Goal: Task Accomplishment & Management: Use online tool/utility

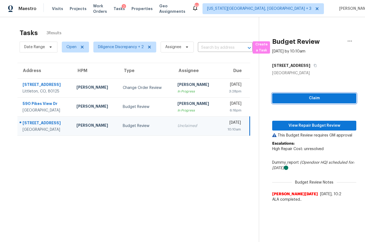
click at [293, 98] on span "Claim" at bounding box center [313, 98] width 75 height 7
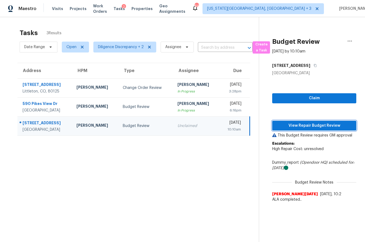
click at [294, 125] on span "View Repair Budget Review" at bounding box center [313, 125] width 75 height 7
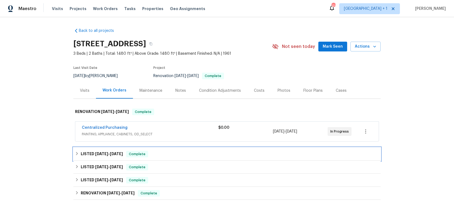
click at [75, 152] on icon at bounding box center [77, 153] width 4 height 4
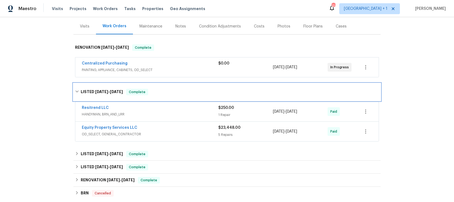
scroll to position [67, 0]
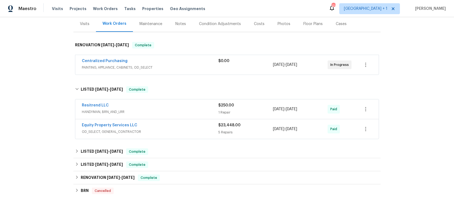
click at [167, 132] on span "OD_SELECT, GENERAL_CONTRACTOR" at bounding box center [150, 131] width 136 height 5
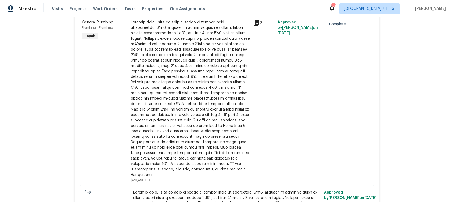
scroll to position [497, 0]
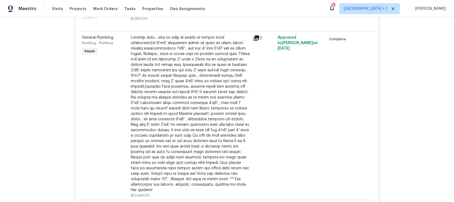
click at [161, 124] on div at bounding box center [190, 114] width 119 height 158
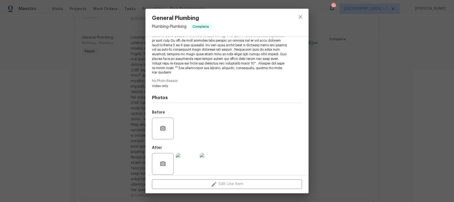
scroll to position [125, 0]
click at [189, 159] on img at bounding box center [187, 164] width 22 height 22
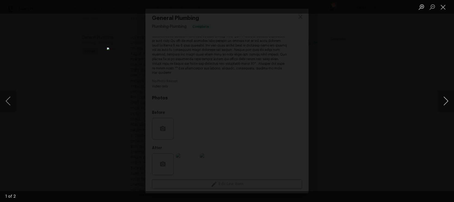
click at [443, 101] on button "Next image" at bounding box center [446, 101] width 16 height 22
click at [402, 107] on div "Lightbox" at bounding box center [227, 101] width 454 height 202
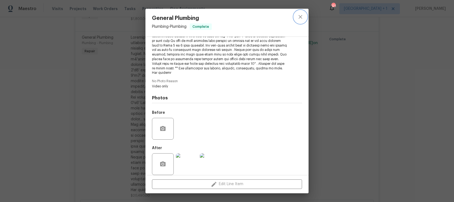
click at [298, 16] on icon "close" at bounding box center [300, 17] width 7 height 7
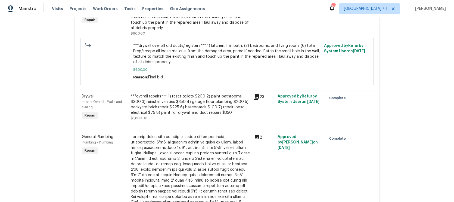
scroll to position [391, 0]
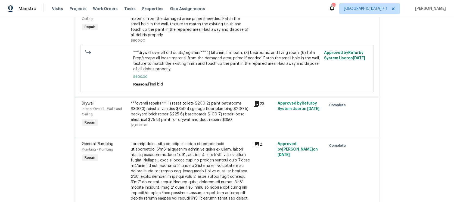
click at [172, 111] on div "***overall repairs*** 1) reset toilets $200 2) paint bathrooms $300 3) reinstal…" at bounding box center [190, 112] width 119 height 22
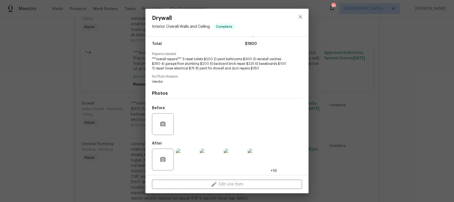
scroll to position [43, 0]
click at [193, 155] on img at bounding box center [187, 160] width 22 height 22
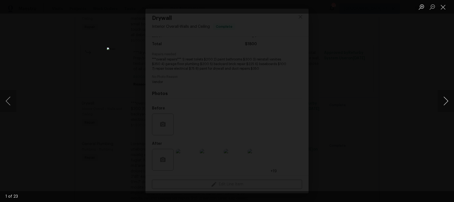
click at [441, 99] on button "Next image" at bounding box center [446, 101] width 16 height 22
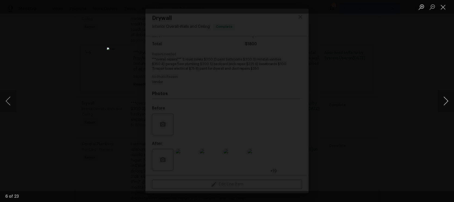
click at [441, 99] on button "Next image" at bounding box center [446, 101] width 16 height 22
click at [441, 101] on button "Next image" at bounding box center [446, 101] width 16 height 22
click at [441, 100] on button "Next image" at bounding box center [446, 101] width 16 height 22
click at [442, 101] on button "Next image" at bounding box center [446, 101] width 16 height 22
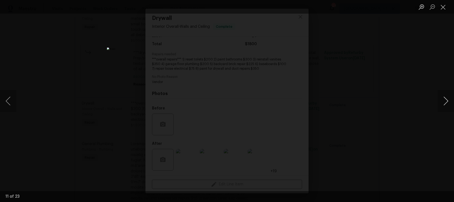
click at [442, 101] on button "Next image" at bounding box center [446, 101] width 16 height 22
click at [442, 102] on button "Next image" at bounding box center [446, 101] width 16 height 22
click at [443, 104] on button "Next image" at bounding box center [446, 101] width 16 height 22
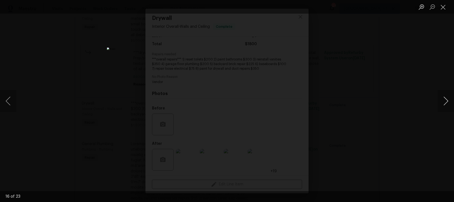
click at [443, 104] on button "Next image" at bounding box center [446, 101] width 16 height 22
click at [444, 106] on button "Next image" at bounding box center [446, 101] width 16 height 22
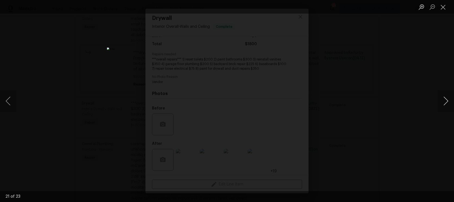
click at [444, 107] on button "Next image" at bounding box center [446, 101] width 16 height 22
click at [444, 108] on button "Next image" at bounding box center [446, 101] width 16 height 22
click at [445, 109] on button "Next image" at bounding box center [446, 101] width 16 height 22
click at [421, 106] on div "Lightbox" at bounding box center [227, 101] width 454 height 202
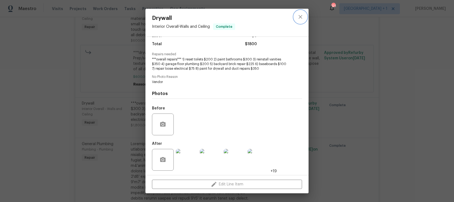
click at [300, 17] on icon "close" at bounding box center [300, 17] width 4 height 4
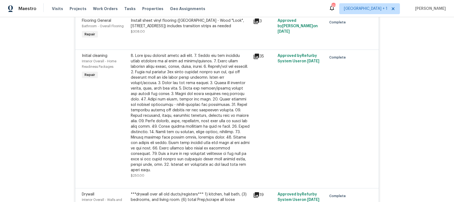
scroll to position [187, 0]
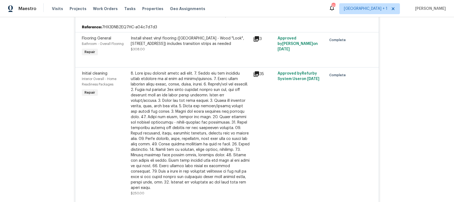
click at [199, 45] on div "Install sheet vinyl flooring (Sugar Valley - Wood "Look", 565 Beacon Hill) incl…" at bounding box center [190, 41] width 119 height 11
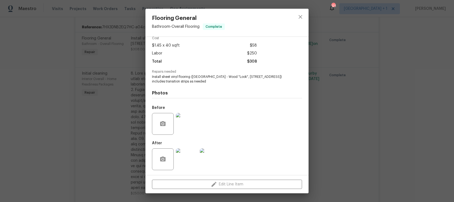
scroll to position [25, 0]
click at [189, 122] on img at bounding box center [187, 124] width 22 height 22
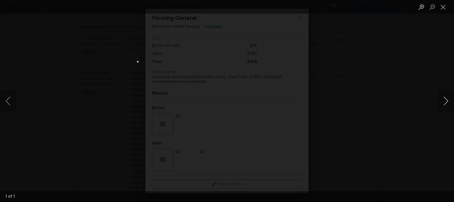
click at [443, 99] on button "Next image" at bounding box center [446, 101] width 16 height 22
click at [399, 113] on div "Lightbox" at bounding box center [227, 101] width 454 height 202
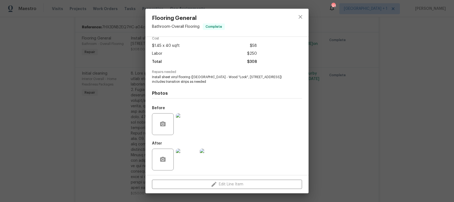
click at [190, 159] on img at bounding box center [187, 159] width 22 height 22
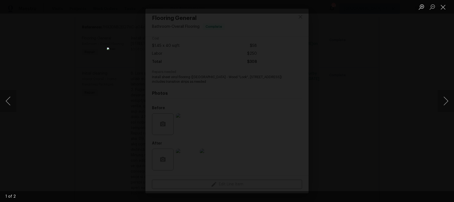
click at [390, 104] on div "Lightbox" at bounding box center [227, 101] width 454 height 202
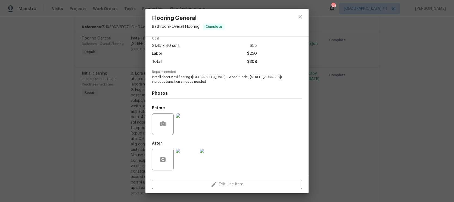
click at [187, 131] on img at bounding box center [187, 124] width 22 height 22
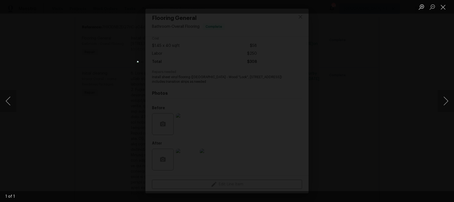
click at [361, 112] on div "Lightbox" at bounding box center [227, 101] width 454 height 202
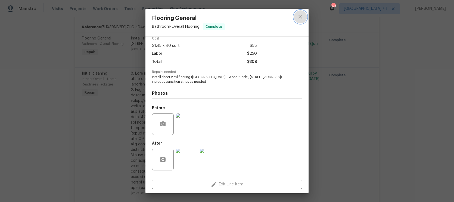
click at [301, 17] on icon "close" at bounding box center [300, 17] width 4 height 4
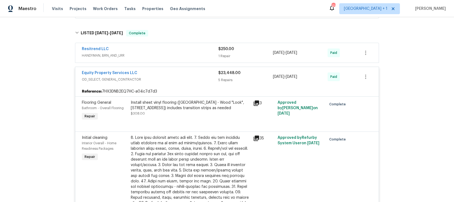
scroll to position [119, 0]
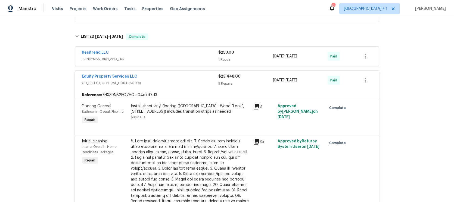
click at [146, 59] on span "HANDYMAN, BRN_AND_LRR" at bounding box center [150, 58] width 136 height 5
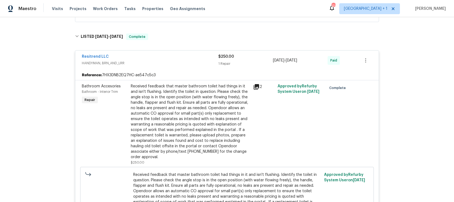
click at [193, 113] on div "Received feedback that master bathroom toilet had things in it and isn't flushi…" at bounding box center [190, 121] width 119 height 76
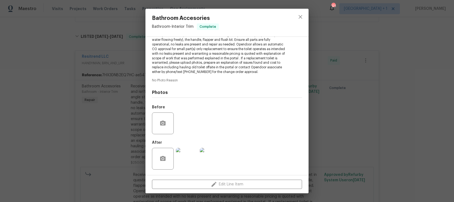
scroll to position [73, 0]
click at [190, 155] on img at bounding box center [187, 159] width 22 height 22
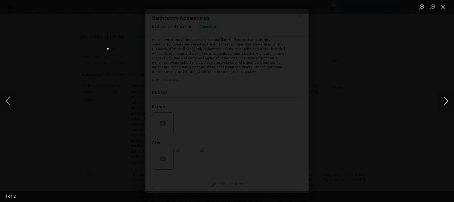
click at [447, 101] on button "Next image" at bounding box center [446, 101] width 16 height 22
click at [432, 107] on div "Lightbox" at bounding box center [227, 101] width 454 height 202
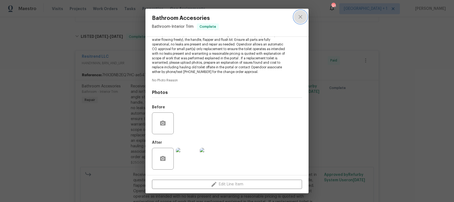
click at [301, 17] on icon "close" at bounding box center [300, 17] width 7 height 7
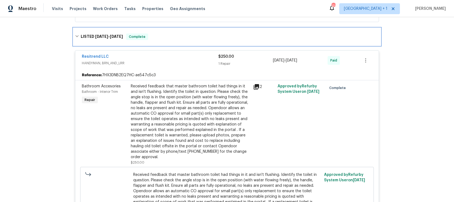
click at [77, 36] on icon at bounding box center [77, 36] width 4 height 4
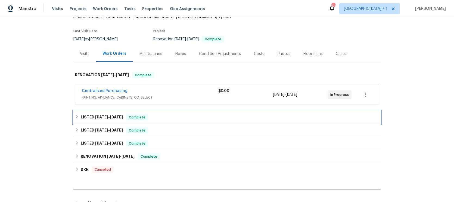
scroll to position [68, 0]
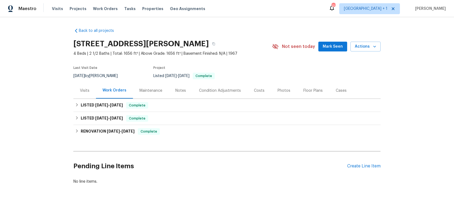
click at [282, 88] on div "Photos" at bounding box center [284, 90] width 13 height 5
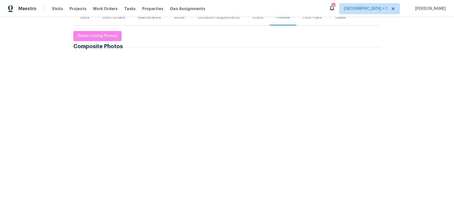
scroll to position [85, 0]
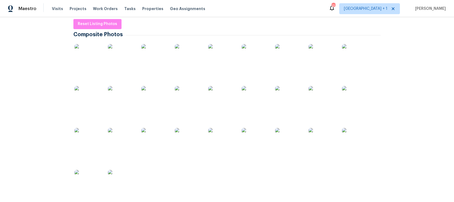
click at [91, 57] on img at bounding box center [87, 57] width 27 height 27
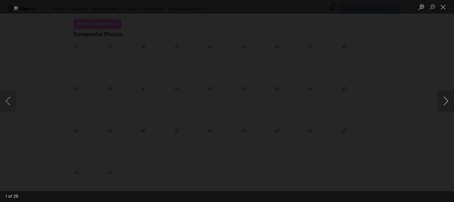
click at [445, 101] on button "Next image" at bounding box center [446, 101] width 16 height 22
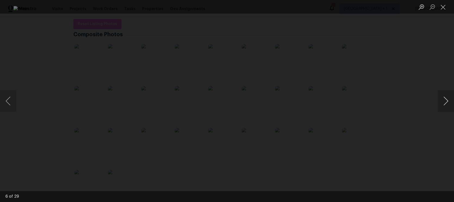
click at [445, 101] on button "Next image" at bounding box center [446, 101] width 16 height 22
click at [425, 89] on div "Lightbox" at bounding box center [227, 101] width 454 height 202
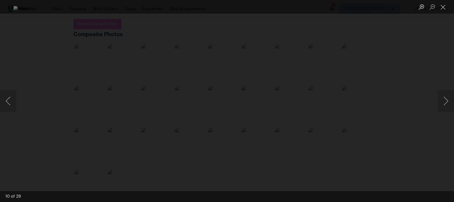
click at [388, 39] on div "Lightbox" at bounding box center [227, 101] width 454 height 202
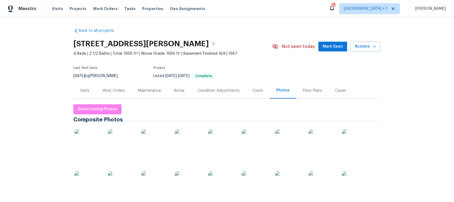
scroll to position [0, 0]
click at [219, 43] on button "button" at bounding box center [214, 44] width 10 height 10
click at [253, 88] on div "Costs" at bounding box center [258, 90] width 11 height 5
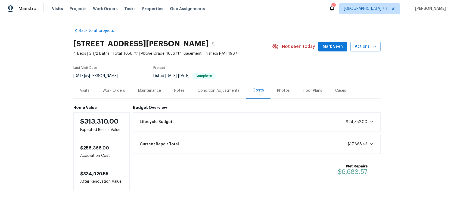
click at [113, 91] on div "Work Orders" at bounding box center [113, 90] width 23 height 5
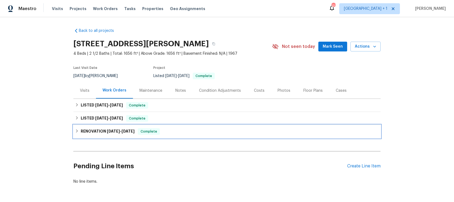
click at [76, 131] on icon at bounding box center [77, 130] width 2 height 3
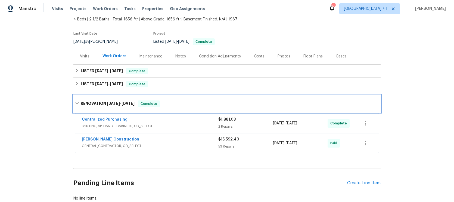
scroll to position [50, 0]
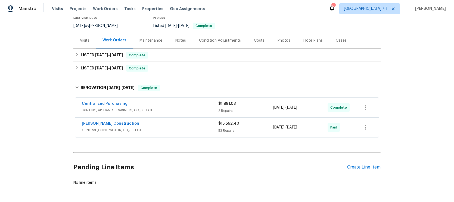
click at [155, 129] on span "GENERAL_CONTRACTOR, OD_SELECT" at bounding box center [150, 129] width 136 height 5
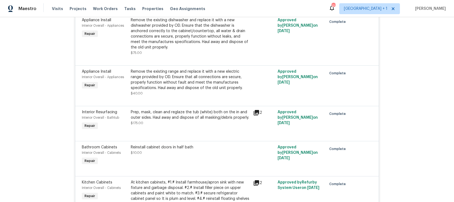
scroll to position [490, 0]
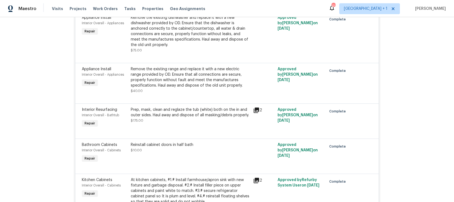
click at [184, 118] on div "Prep, mask, clean and reglaze the tub (white) both on the in and outer sides. H…" at bounding box center [190, 112] width 119 height 11
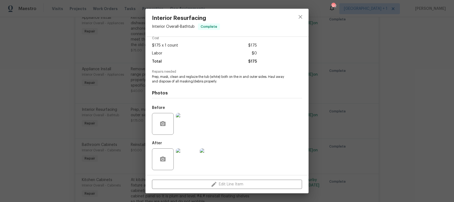
scroll to position [25, 0]
click at [190, 122] on img at bounding box center [187, 124] width 22 height 22
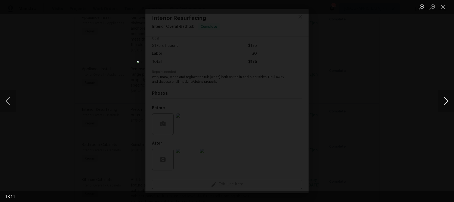
click at [442, 102] on button "Next image" at bounding box center [446, 101] width 16 height 22
click at [445, 104] on button "Next image" at bounding box center [446, 101] width 16 height 22
click at [393, 117] on div "Lightbox" at bounding box center [227, 101] width 454 height 202
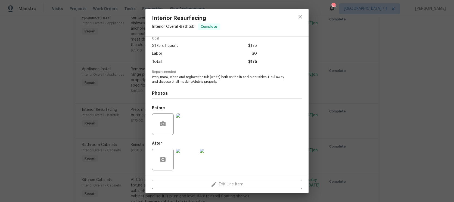
click at [187, 160] on img at bounding box center [187, 159] width 22 height 22
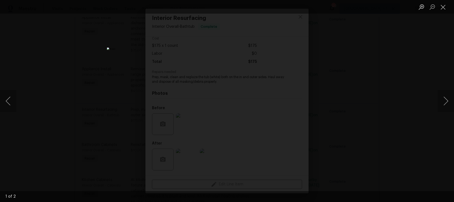
click at [377, 108] on div "Lightbox" at bounding box center [227, 101] width 454 height 202
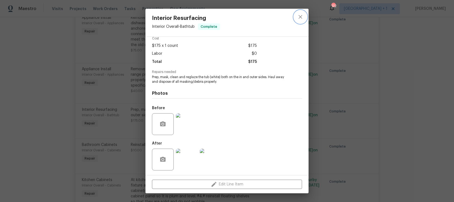
click at [305, 15] on button "close" at bounding box center [300, 16] width 13 height 13
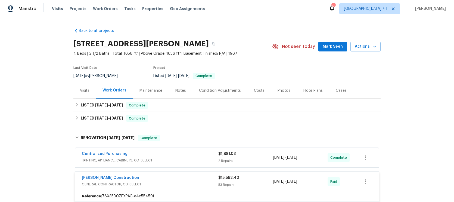
scroll to position [0, 0]
click at [219, 41] on button "button" at bounding box center [214, 44] width 10 height 10
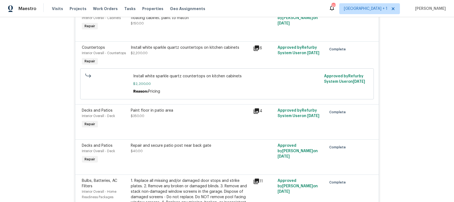
scroll to position [706, 0]
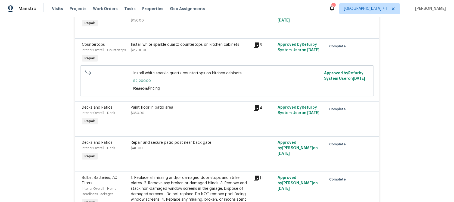
click at [161, 53] on div "Install white sparkle quartz countertops on kitchen cabinets $2,200.00" at bounding box center [190, 47] width 119 height 11
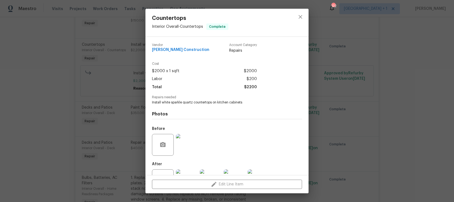
click at [187, 148] on img at bounding box center [187, 145] width 22 height 22
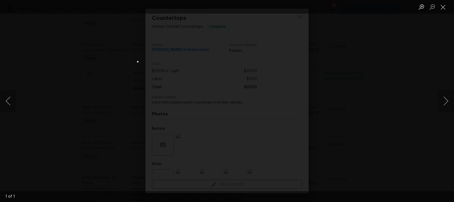
click at [347, 103] on div "Lightbox" at bounding box center [227, 101] width 454 height 202
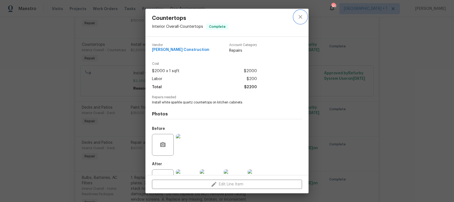
click at [302, 18] on icon "close" at bounding box center [300, 17] width 4 height 4
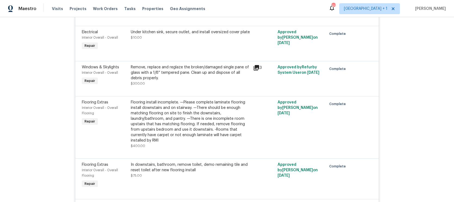
scroll to position [1570, 0]
click at [53, 8] on span "Visits" at bounding box center [57, 8] width 11 height 5
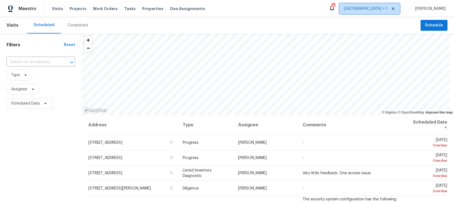
click at [395, 7] on icon at bounding box center [393, 9] width 4 height 4
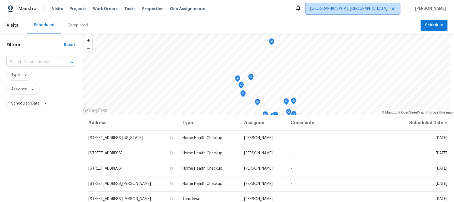
click at [367, 12] on span "Albuquerque, NM" at bounding box center [353, 8] width 94 height 11
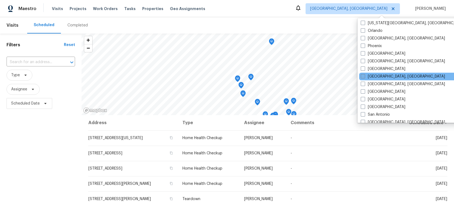
scroll to position [298, 0]
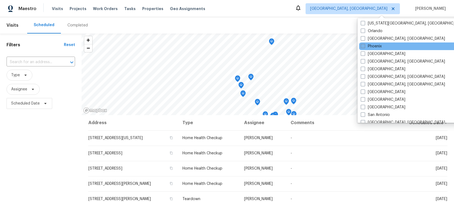
click at [374, 46] on label "Phoenix" at bounding box center [371, 45] width 21 height 5
click at [364, 46] on input "Phoenix" at bounding box center [363, 45] width 4 height 4
checkbox input "true"
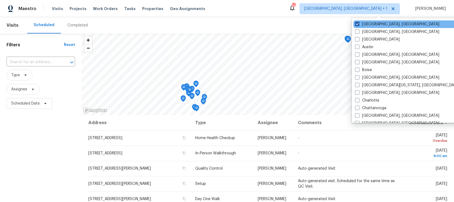
click at [357, 23] on span at bounding box center [357, 24] width 4 height 4
click at [357, 23] on input "Albuquerque, NM" at bounding box center [357, 23] width 4 height 4
checkbox input "false"
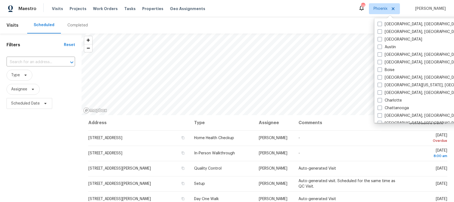
click at [254, 20] on div "Scheduled Completed" at bounding box center [223, 25] width 393 height 16
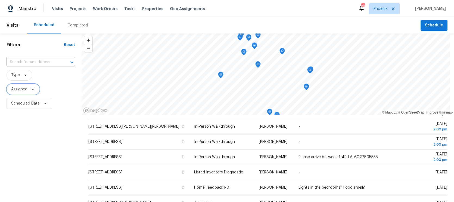
click at [27, 91] on span "Assignee" at bounding box center [19, 88] width 16 height 5
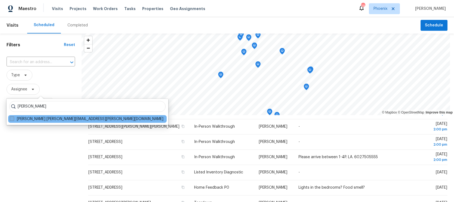
type input "austin hatch"
click at [21, 118] on label "Austin Hatch austin.hatch@opendoor.com" at bounding box center [87, 118] width 154 height 5
click at [13, 118] on input "Austin Hatch austin.hatch@opendoor.com" at bounding box center [12, 118] width 4 height 4
checkbox input "true"
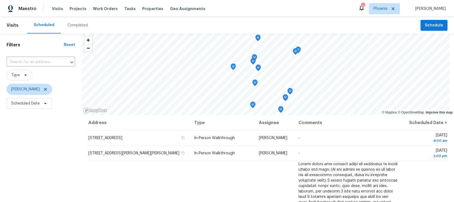
click at [76, 22] on div "Completed" at bounding box center [77, 25] width 33 height 16
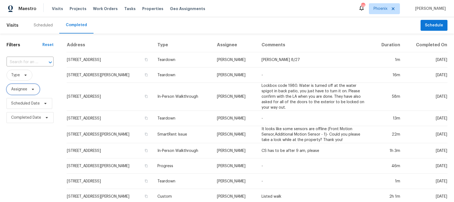
click at [35, 91] on span "Assignee" at bounding box center [23, 89] width 33 height 11
click at [29, 108] on input "search" at bounding box center [38, 106] width 58 height 11
type input "Austin hatch"
drag, startPoint x: 29, startPoint y: 108, endPoint x: 50, endPoint y: 105, distance: 20.8
click at [50, 105] on div at bounding box center [38, 107] width 63 height 17
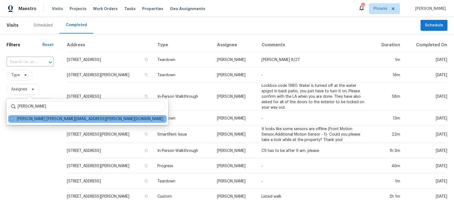
click at [49, 117] on label "Austin Hatch austin.hatch@opendoor.com" at bounding box center [87, 118] width 154 height 5
click at [13, 117] on input "Austin Hatch austin.hatch@opendoor.com" at bounding box center [12, 118] width 4 height 4
checkbox input "true"
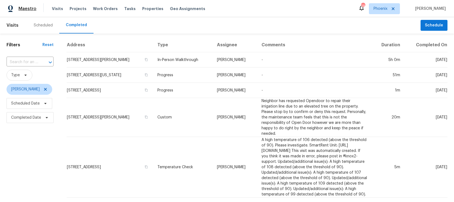
click at [31, 9] on span "Maestro" at bounding box center [27, 8] width 18 height 5
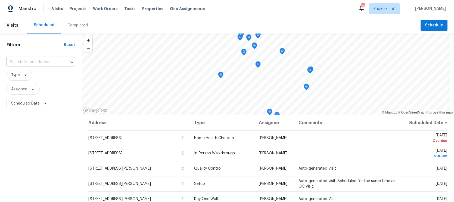
click at [40, 155] on div "Filters Reset ​ Type Assignee Scheduled Date" at bounding box center [41, 154] width 82 height 243
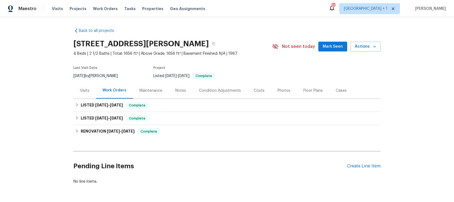
click at [280, 87] on div "Photos" at bounding box center [284, 90] width 26 height 16
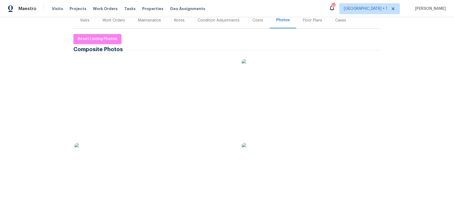
scroll to position [46, 0]
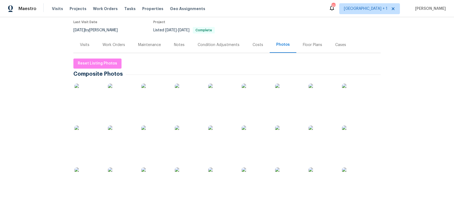
click at [90, 99] on img at bounding box center [87, 96] width 27 height 27
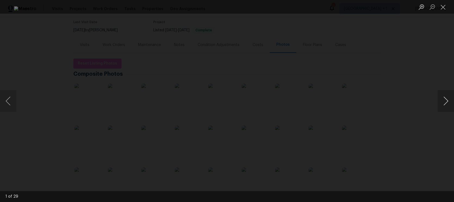
click at [445, 104] on button "Next image" at bounding box center [446, 101] width 16 height 22
click at [7, 105] on button "Previous image" at bounding box center [8, 101] width 16 height 22
click at [442, 95] on button "Next image" at bounding box center [446, 101] width 16 height 22
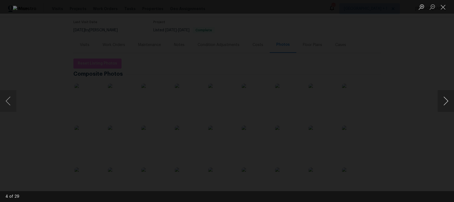
click at [442, 95] on button "Next image" at bounding box center [446, 101] width 16 height 22
click at [6, 104] on button "Previous image" at bounding box center [8, 101] width 16 height 22
click at [450, 105] on button "Next image" at bounding box center [446, 101] width 16 height 22
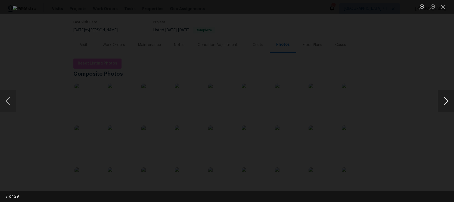
click at [450, 105] on button "Next image" at bounding box center [446, 101] width 16 height 22
click at [450, 104] on button "Next image" at bounding box center [446, 101] width 16 height 22
click at [434, 117] on div "Lightbox" at bounding box center [227, 101] width 454 height 202
